Goal: Information Seeking & Learning: Check status

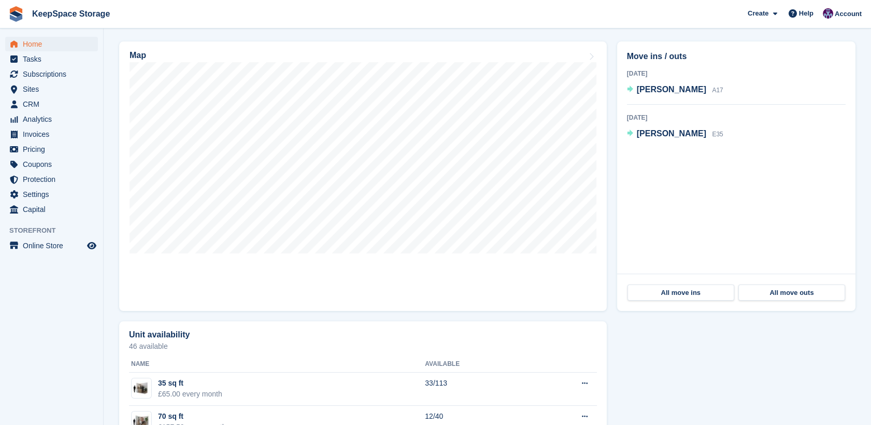
scroll to position [299, 0]
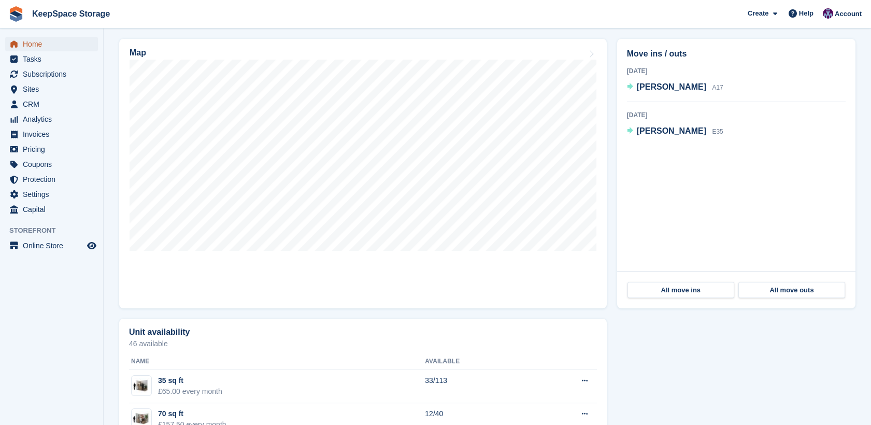
click at [37, 49] on span "Home" at bounding box center [54, 44] width 62 height 15
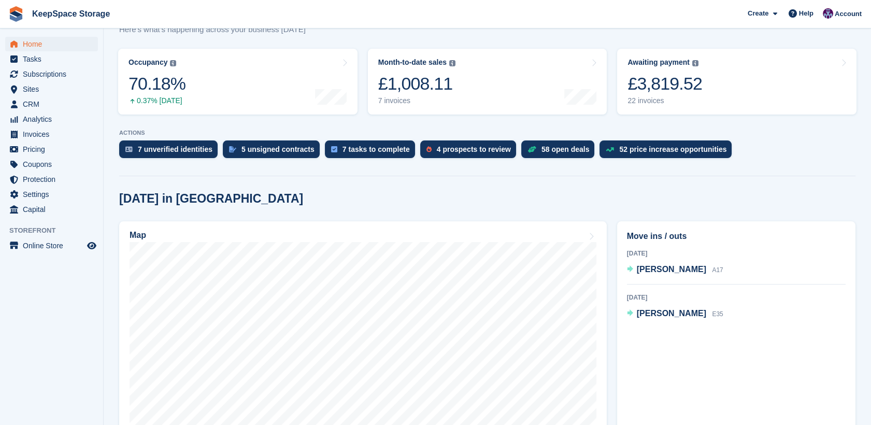
scroll to position [122, 0]
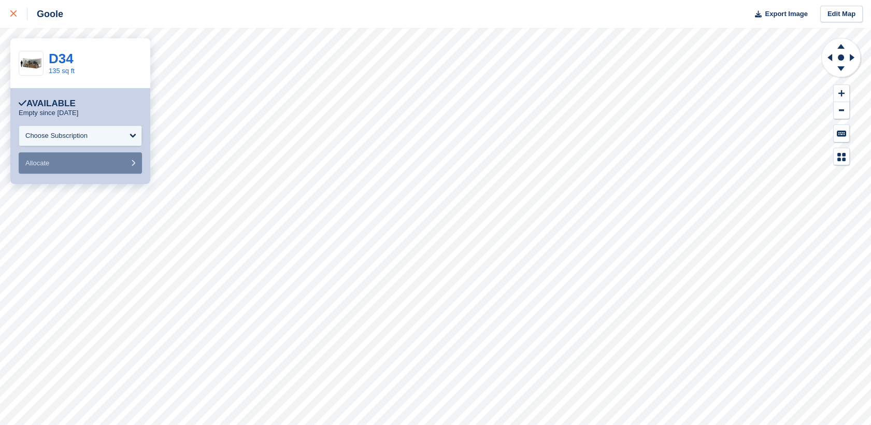
click at [19, 15] on div at bounding box center [18, 14] width 17 height 12
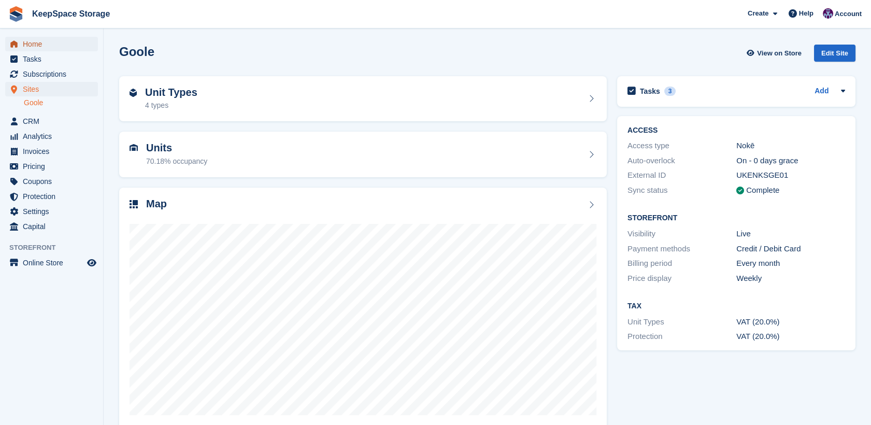
click at [55, 49] on span "Home" at bounding box center [54, 44] width 62 height 15
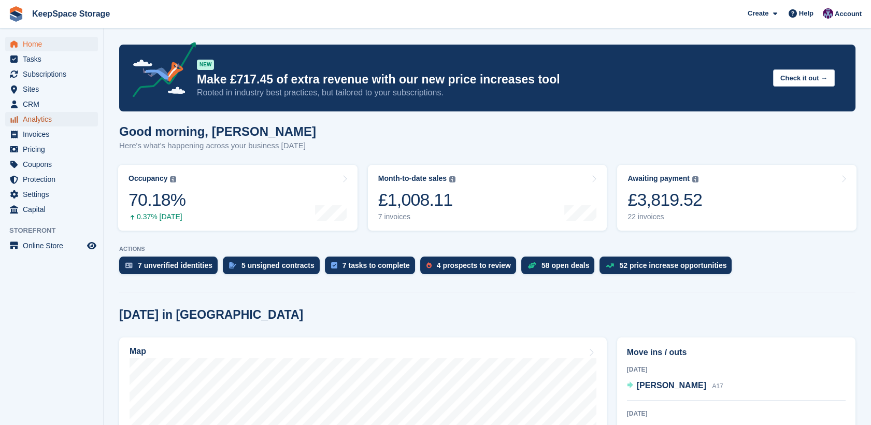
click at [46, 122] on span "Analytics" at bounding box center [54, 119] width 62 height 15
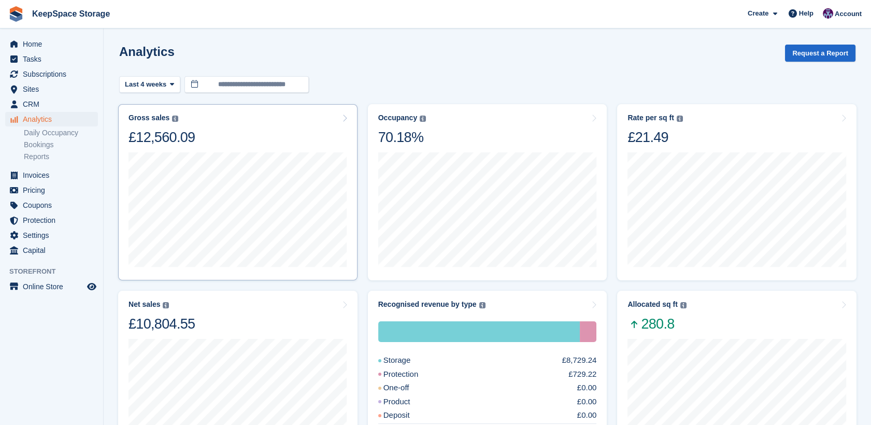
click at [199, 135] on div "Gross sales The sum of all finalised invoices, after discount and including tax…" at bounding box center [238, 130] width 219 height 33
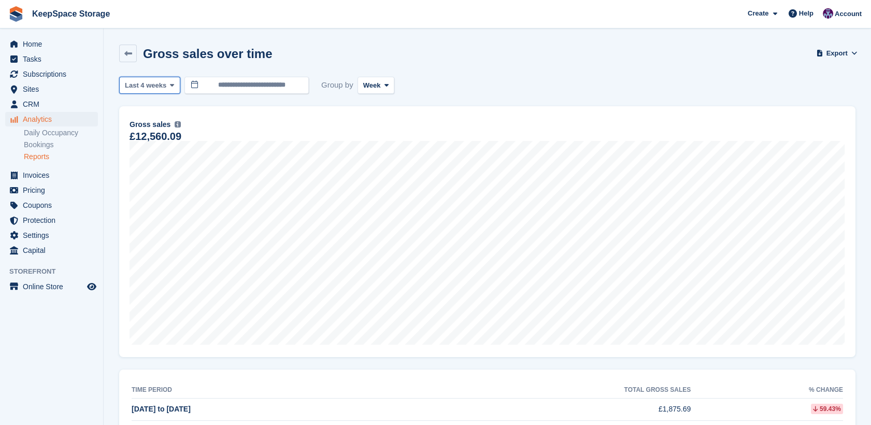
click at [170, 84] on icon at bounding box center [172, 85] width 4 height 7
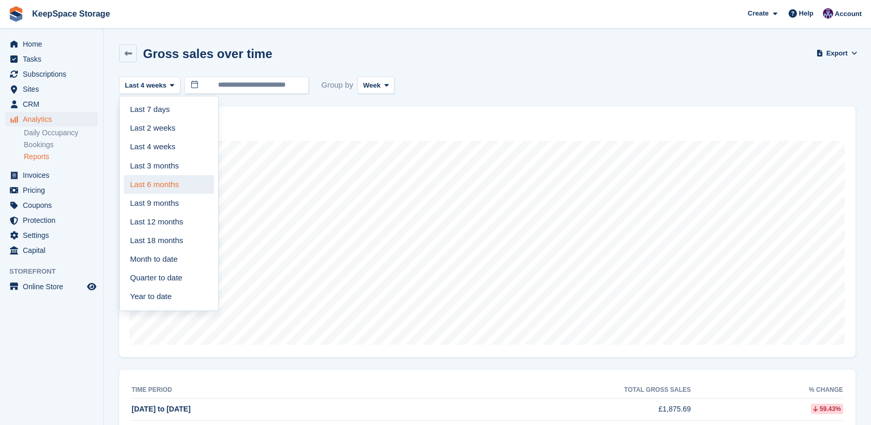
click at [169, 179] on link "Last 6 months" at bounding box center [169, 184] width 90 height 19
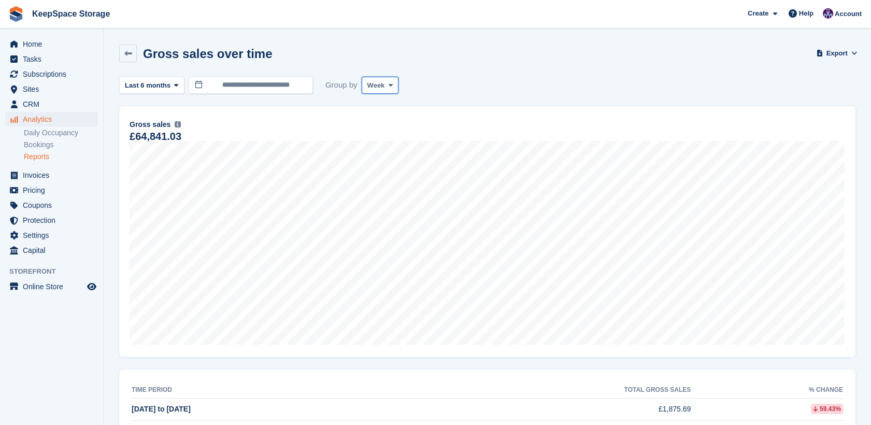
click at [375, 88] on span "Week" at bounding box center [377, 85] width 18 height 10
click at [386, 144] on link "Month" at bounding box center [411, 147] width 90 height 19
click at [29, 42] on span "Home" at bounding box center [54, 44] width 62 height 15
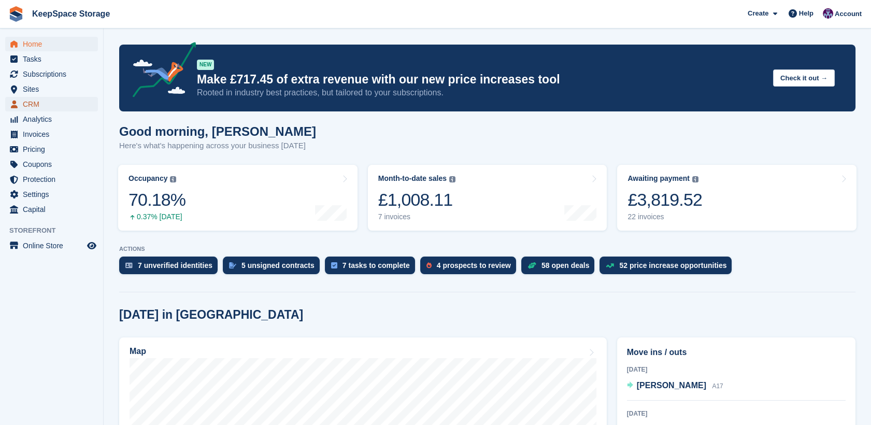
click at [37, 109] on span "CRM" at bounding box center [54, 104] width 62 height 15
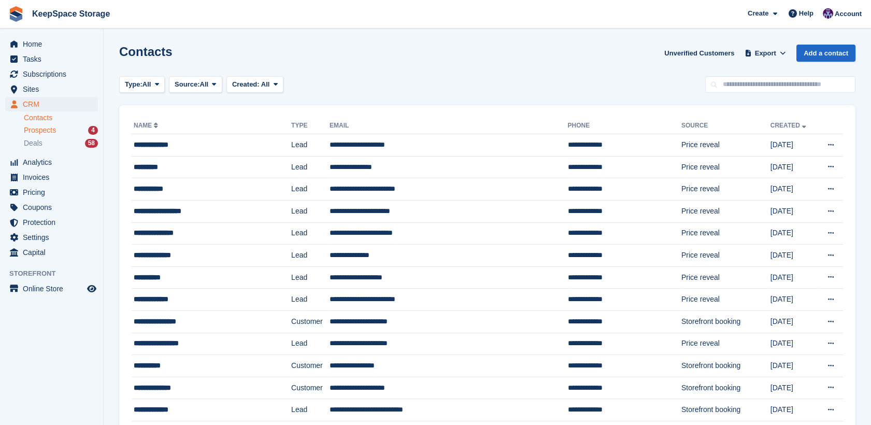
click at [47, 132] on span "Prospects" at bounding box center [40, 130] width 32 height 10
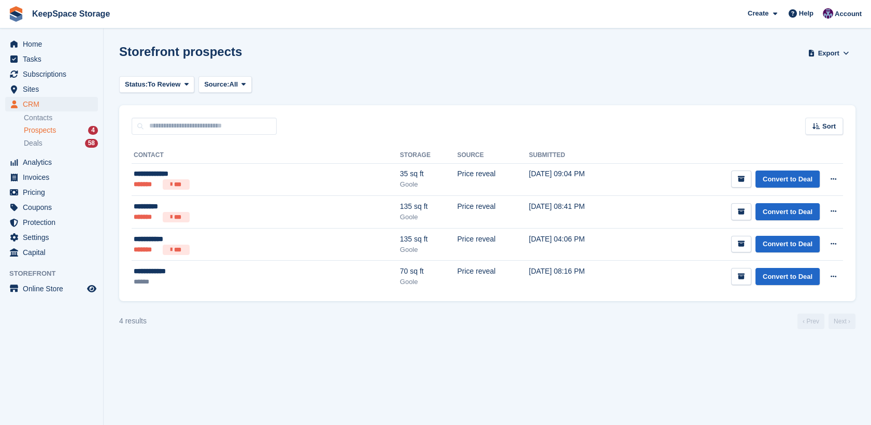
click at [548, 98] on section "Storefront prospects Export Export Prospects Export a CSV of all Prospects whic…" at bounding box center [488, 212] width 768 height 425
